Goal: Task Accomplishment & Management: Manage account settings

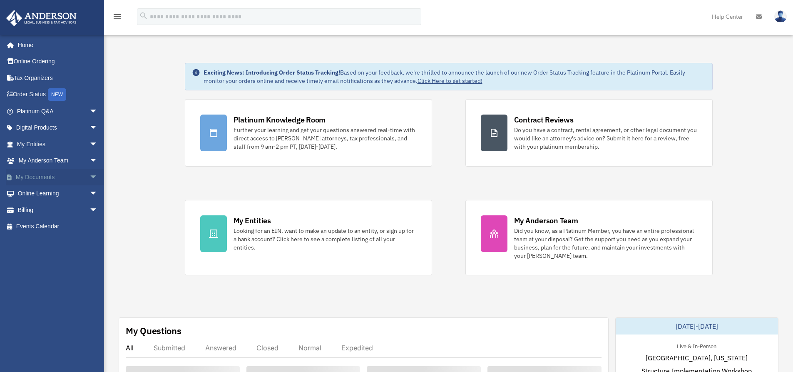
click at [61, 180] on link "My Documents arrow_drop_down" at bounding box center [58, 176] width 104 height 17
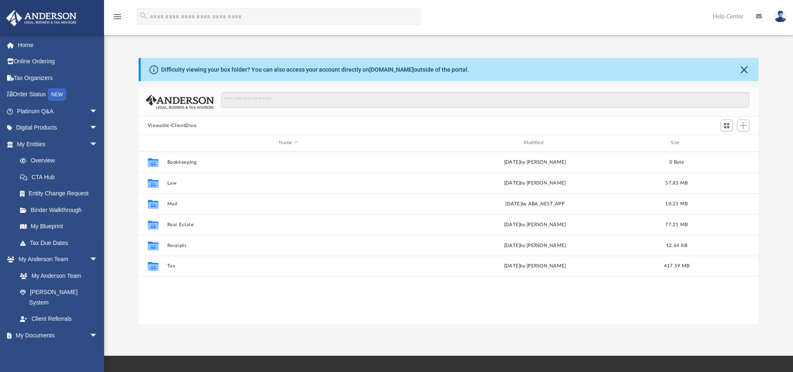
scroll to position [183, 613]
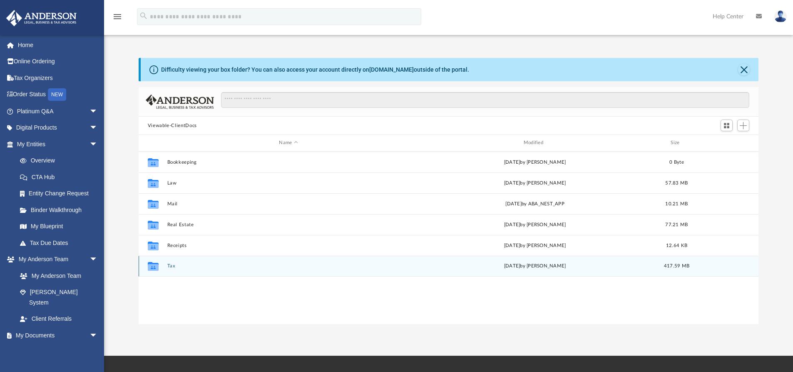
click at [170, 265] on button "Tax" at bounding box center [288, 265] width 243 height 5
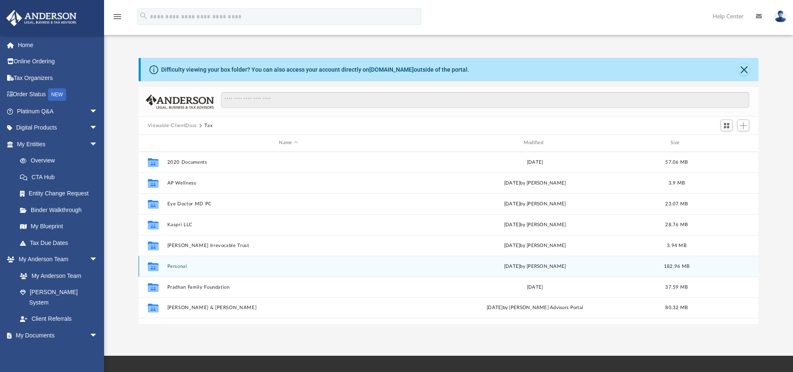
click at [183, 265] on button "Personal" at bounding box center [288, 265] width 243 height 5
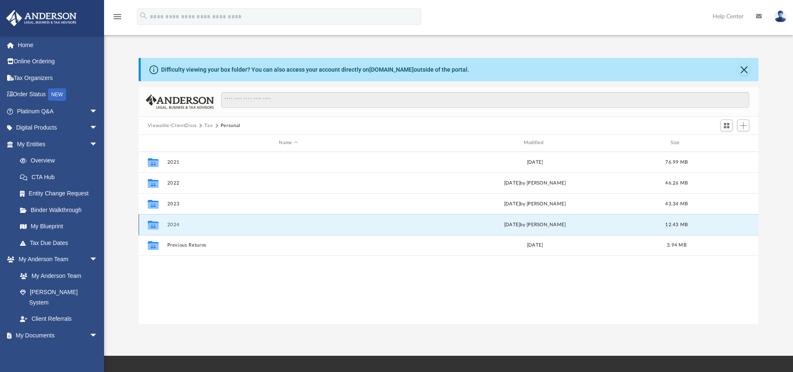
click at [204, 223] on button "2024" at bounding box center [288, 224] width 243 height 5
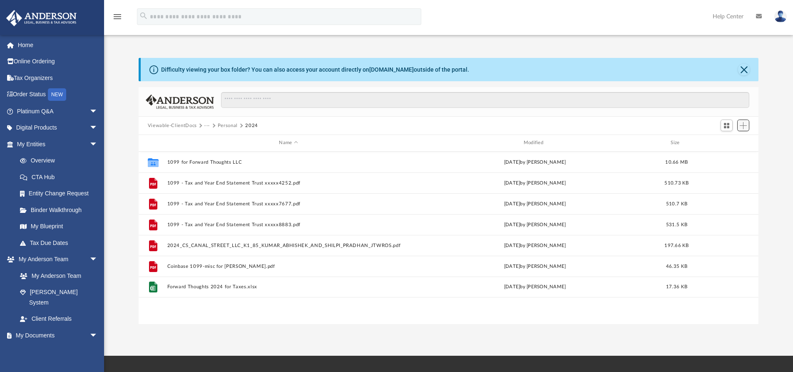
click at [744, 128] on span "Add" at bounding box center [742, 125] width 7 height 7
click at [727, 143] on li "Upload" at bounding box center [731, 142] width 27 height 9
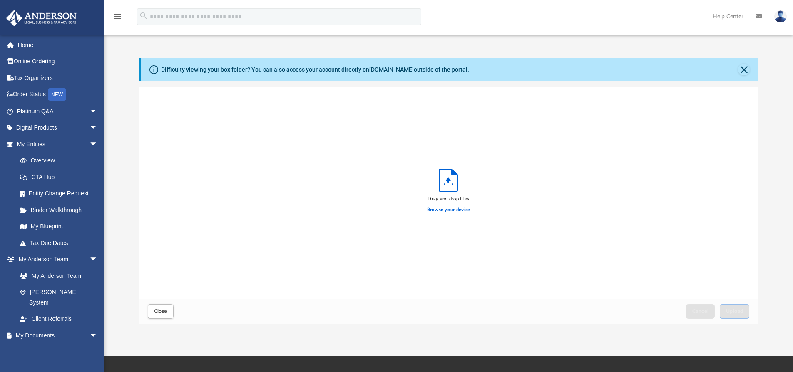
scroll to position [205, 613]
click at [456, 208] on label "Browse your device" at bounding box center [448, 209] width 43 height 7
click at [0, 0] on input "Browse your device" at bounding box center [0, 0] width 0 height 0
click at [738, 311] on span "Upload" at bounding box center [734, 310] width 17 height 5
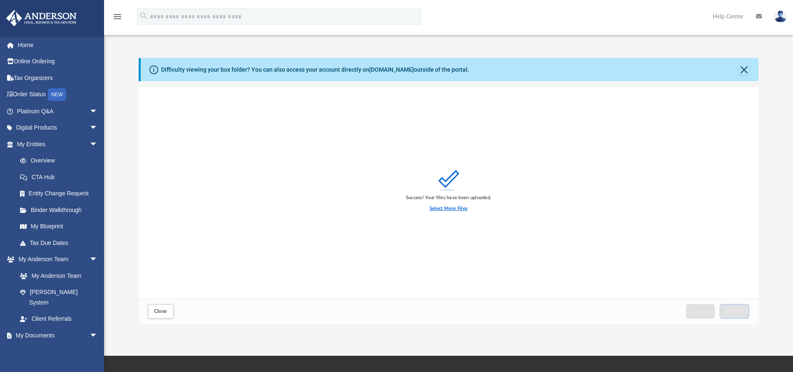
click at [452, 207] on label "Select More Files" at bounding box center [448, 208] width 38 height 7
click at [0, 0] on input "Select More Files" at bounding box center [0, 0] width 0 height 0
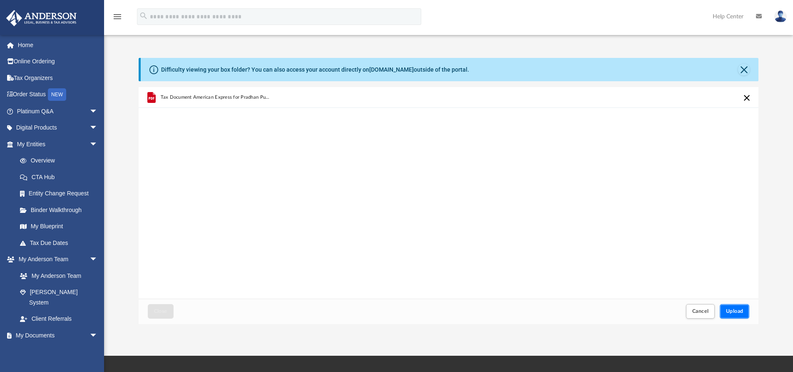
click at [748, 314] on button "Upload" at bounding box center [734, 311] width 30 height 15
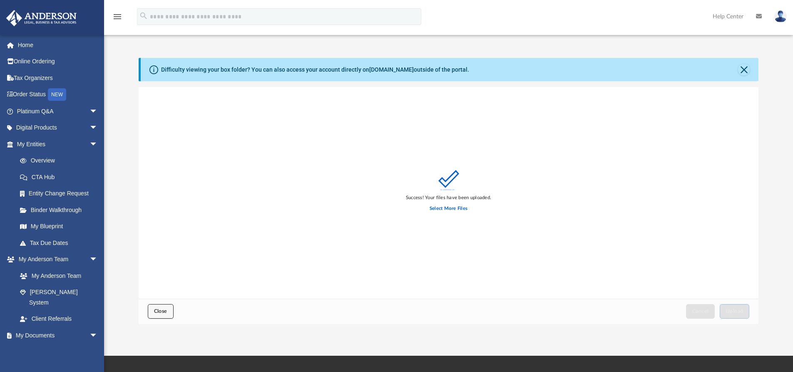
click at [149, 316] on button "Close" at bounding box center [161, 311] width 26 height 15
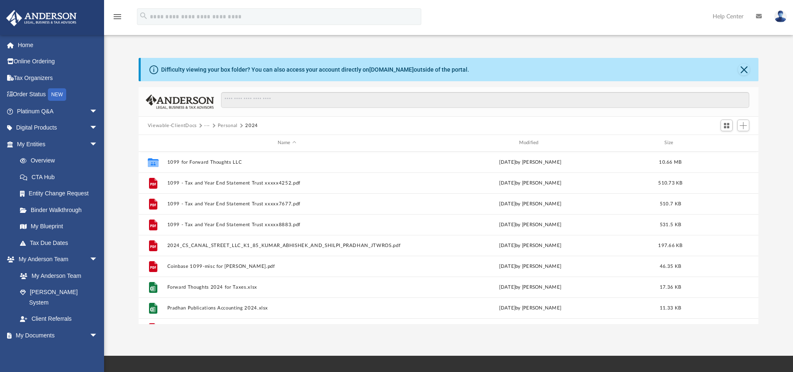
click at [775, 17] on img at bounding box center [780, 16] width 12 height 12
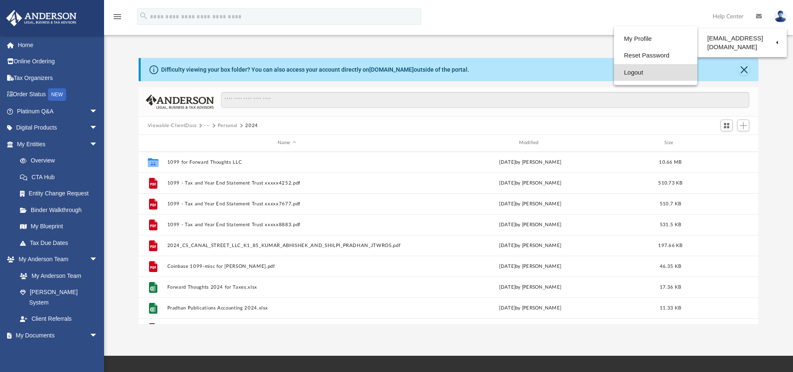
click at [644, 73] on link "Logout" at bounding box center [655, 72] width 83 height 17
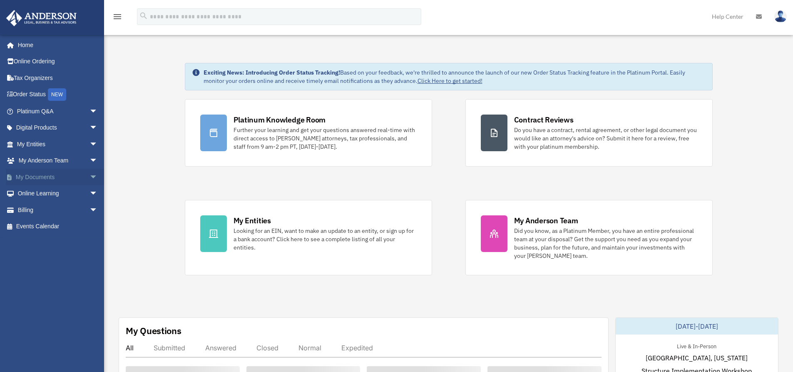
click at [45, 179] on link "My Documents arrow_drop_down" at bounding box center [58, 176] width 104 height 17
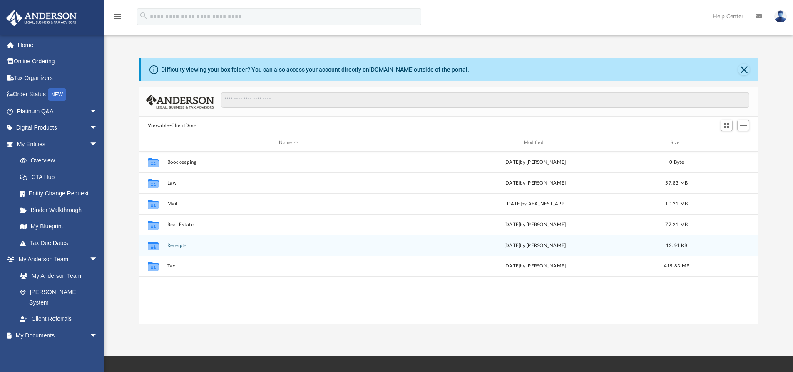
scroll to position [183, 613]
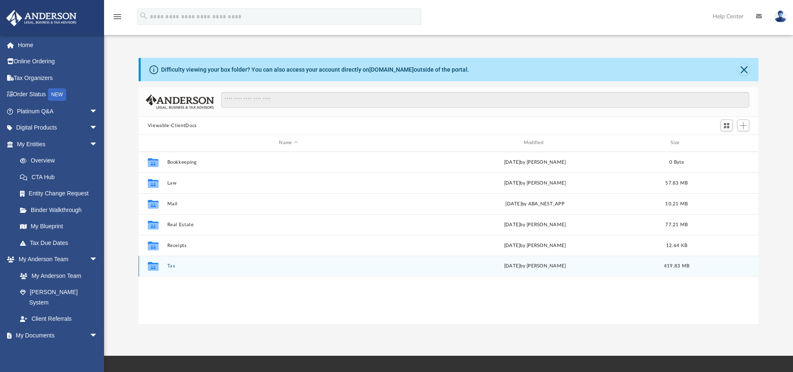
click at [171, 268] on button "Tax" at bounding box center [288, 265] width 243 height 5
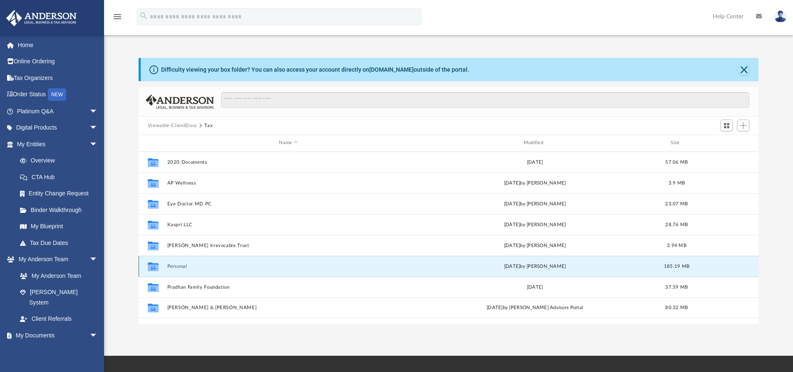
click at [176, 264] on button "Personal" at bounding box center [288, 265] width 243 height 5
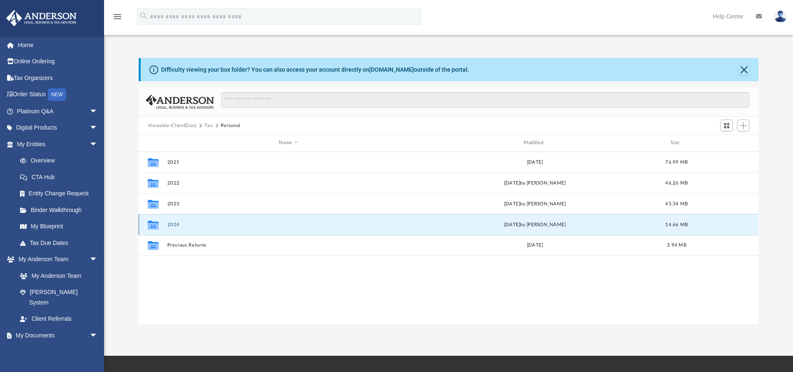
click at [179, 225] on button "2024" at bounding box center [288, 224] width 243 height 5
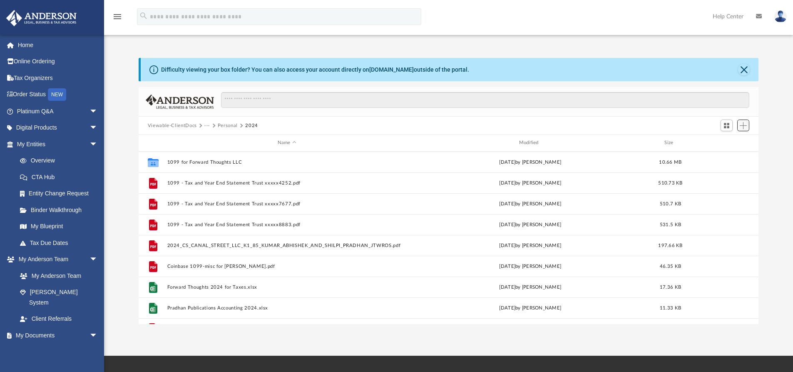
click at [742, 123] on span "Add" at bounding box center [742, 125] width 7 height 7
click at [727, 139] on li "Upload" at bounding box center [731, 142] width 27 height 9
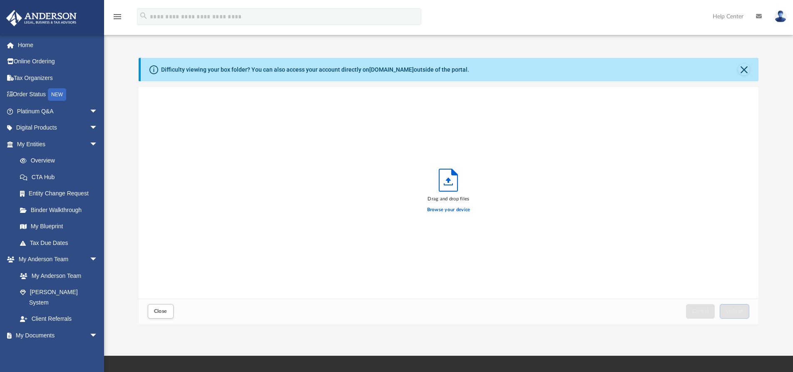
scroll to position [205, 613]
click at [447, 210] on label "Browse your device" at bounding box center [448, 209] width 43 height 7
click at [0, 0] on input "Browse your device" at bounding box center [0, 0] width 0 height 0
click at [730, 311] on span "Upload" at bounding box center [734, 310] width 17 height 5
click at [164, 312] on span "Close" at bounding box center [160, 310] width 13 height 5
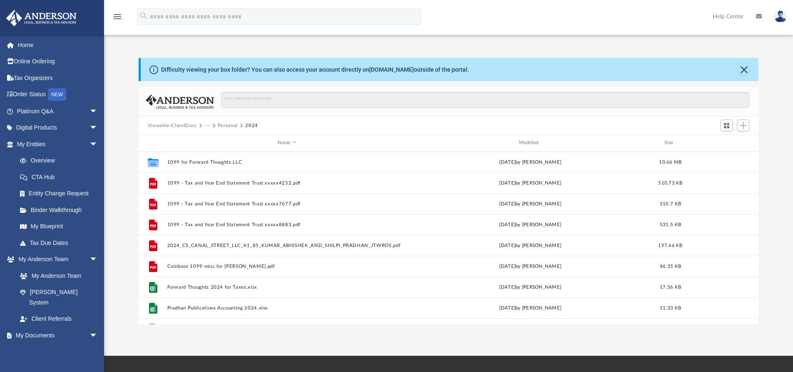
click at [785, 13] on img at bounding box center [780, 16] width 12 height 12
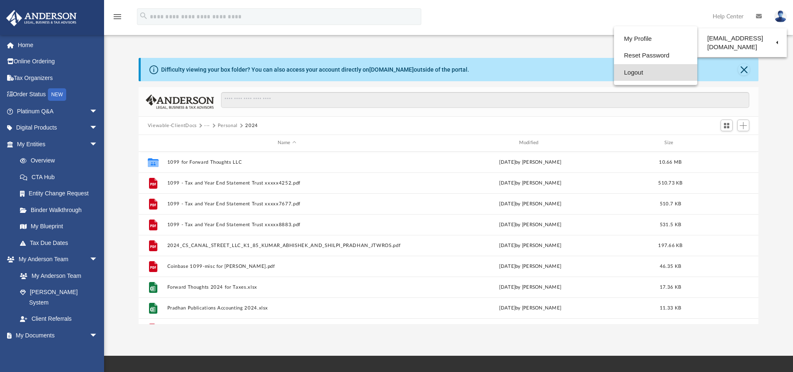
click at [641, 75] on link "Logout" at bounding box center [655, 72] width 83 height 17
